Goal: Information Seeking & Learning: Understand process/instructions

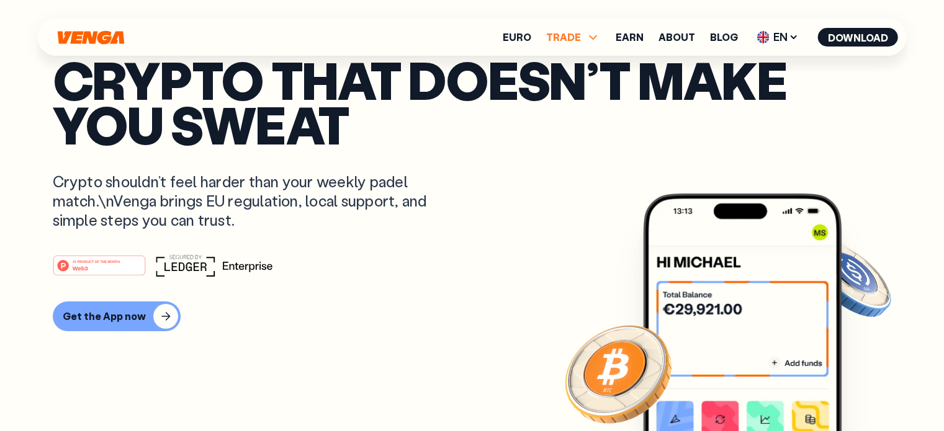
click at [598, 35] on icon at bounding box center [593, 37] width 15 height 15
click at [863, 37] on button "Download" at bounding box center [858, 37] width 80 height 19
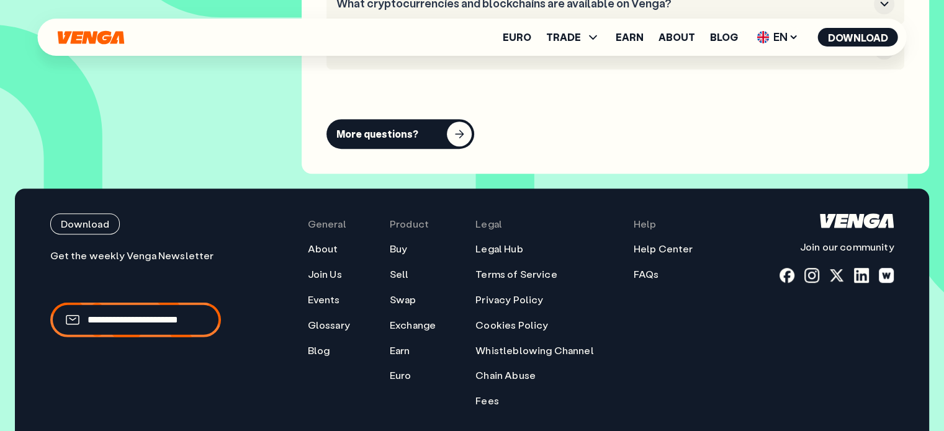
scroll to position [5536, 0]
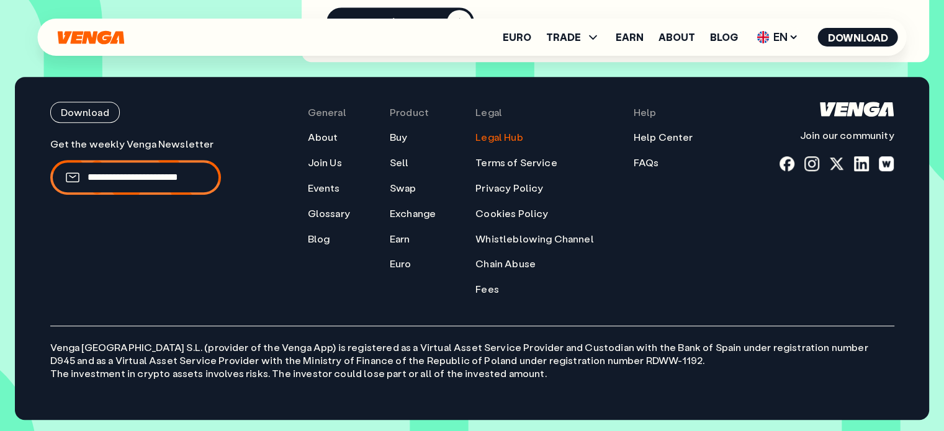
click at [512, 133] on link "Legal Hub" at bounding box center [498, 137] width 47 height 13
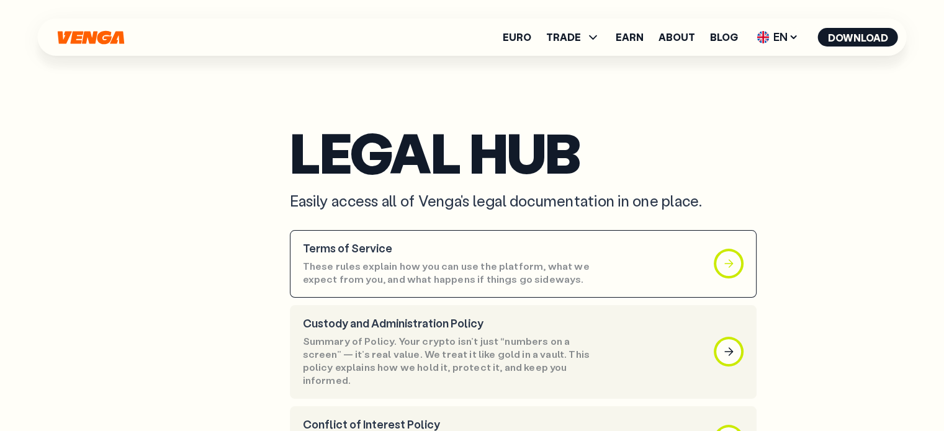
scroll to position [1, 0]
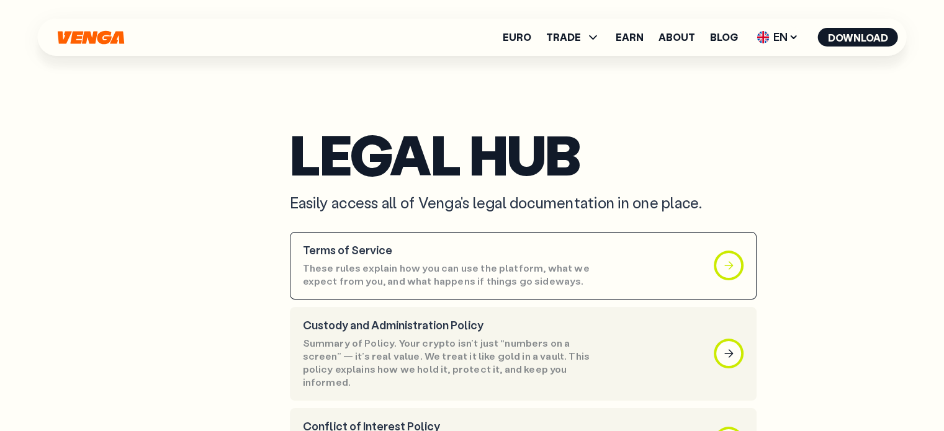
click at [723, 255] on div "button" at bounding box center [728, 265] width 25 height 25
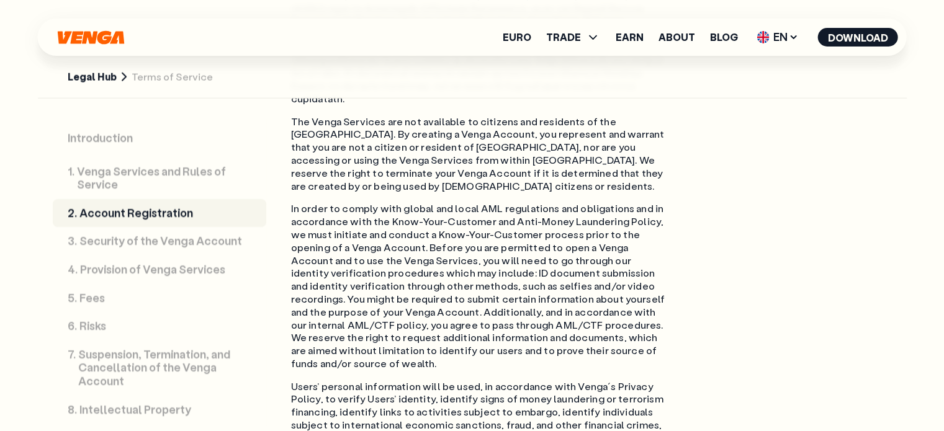
scroll to position [3226, 0]
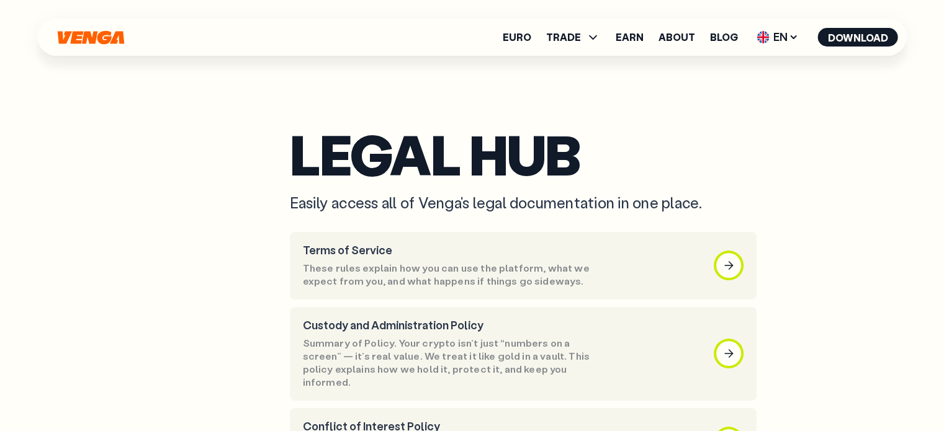
click at [805, 205] on p "Easily access all of Venga's legal documentation in one place." at bounding box center [589, 202] width 599 height 19
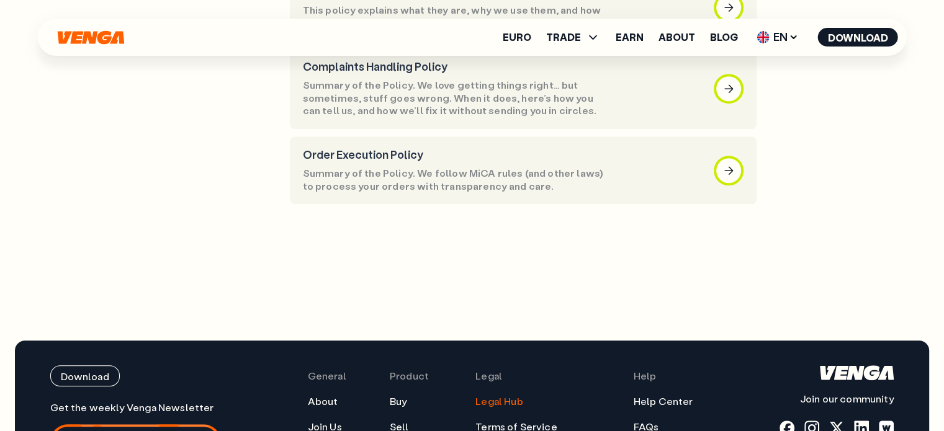
scroll to position [850, 0]
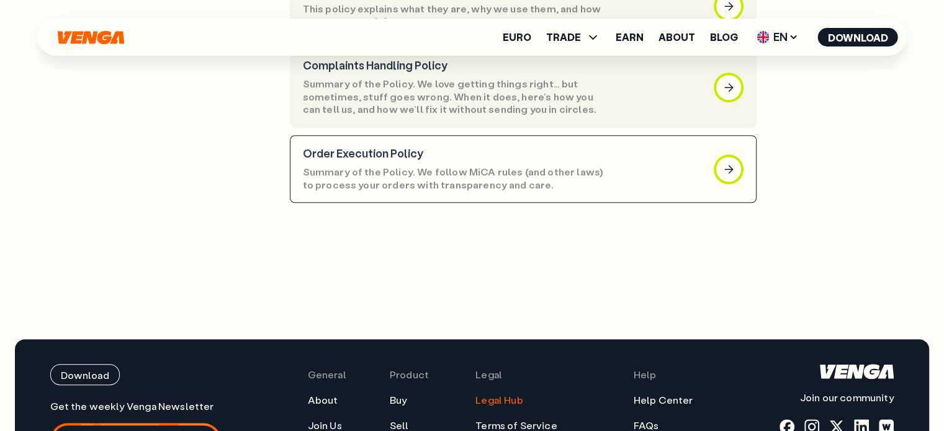
click at [523, 166] on p "Summary of the Policy. We follow MiCA rules (and other laws) to process your or…" at bounding box center [453, 179] width 301 height 26
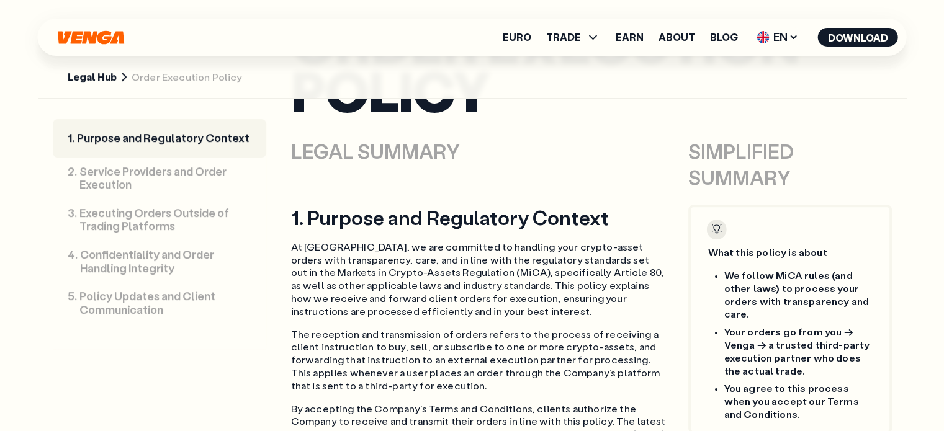
scroll to position [620, 0]
click at [784, 37] on span "EN" at bounding box center [777, 37] width 50 height 20
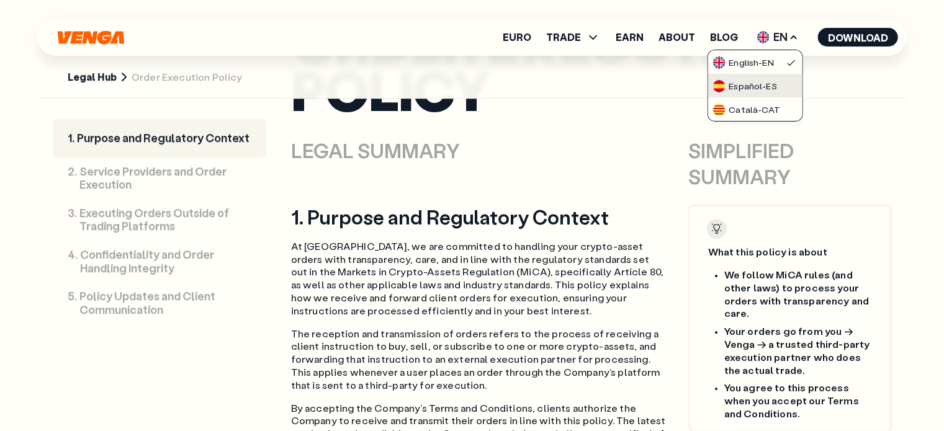
click at [767, 83] on div "Español - ES" at bounding box center [744, 86] width 64 height 12
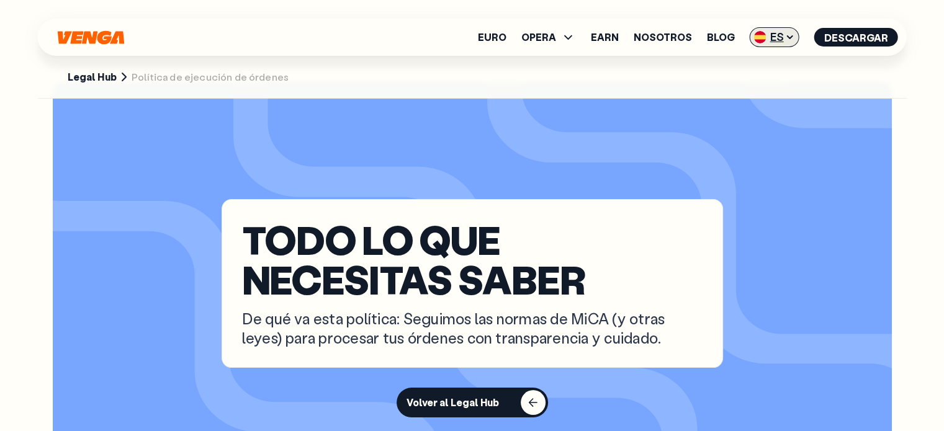
click at [774, 35] on span "ES" at bounding box center [774, 37] width 50 height 20
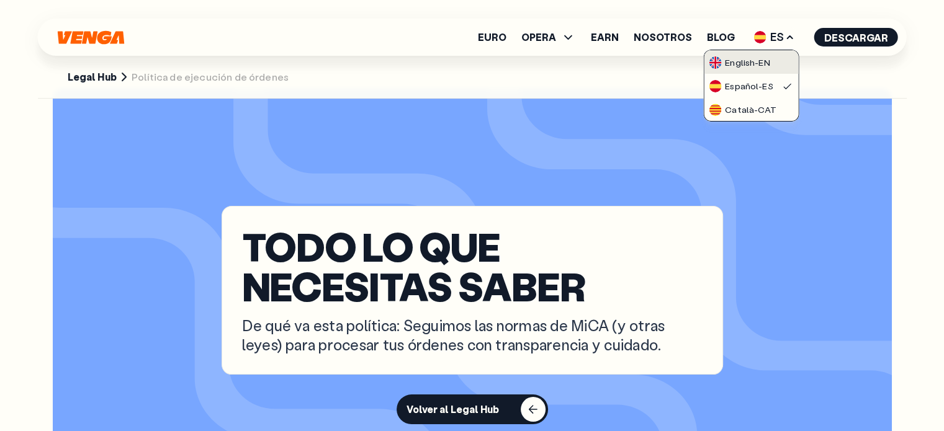
scroll to position [34, 0]
click at [754, 56] on div "English - EN" at bounding box center [738, 62] width 61 height 12
